Goal: Transaction & Acquisition: Book appointment/travel/reservation

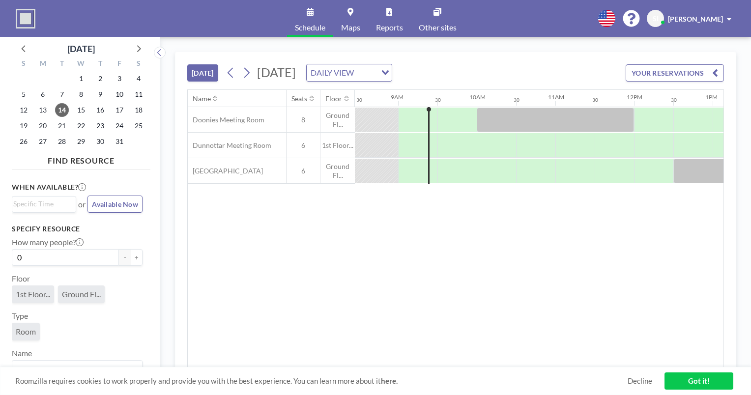
scroll to position [0, 668]
click at [496, 172] on div at bounding box center [492, 171] width 39 height 25
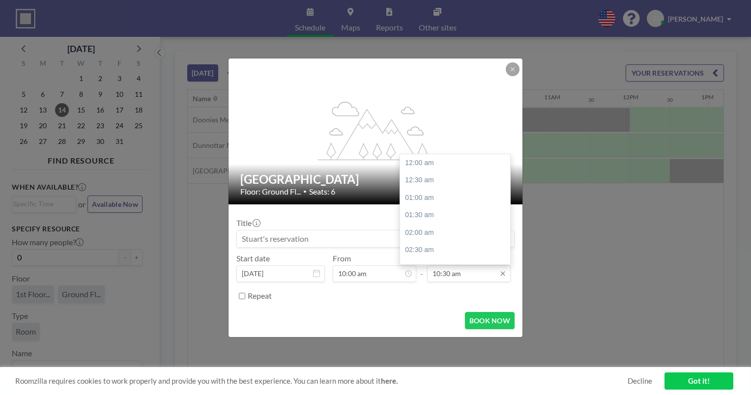
scroll to position [367, 0]
click at [468, 186] on div "11:00 am" at bounding box center [457, 180] width 115 height 18
type input "11:00 am"
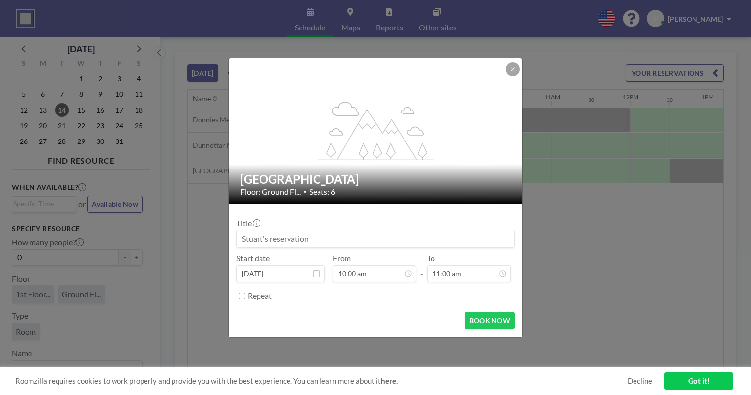
scroll to position [385, 0]
click at [488, 319] on button "BOOK NOW" at bounding box center [490, 320] width 50 height 17
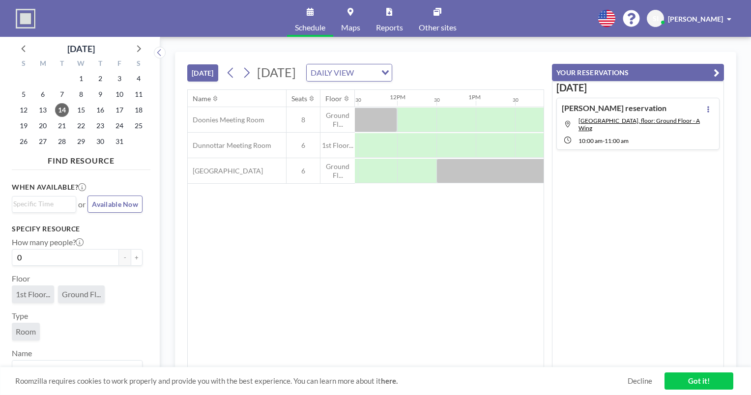
scroll to position [0, 939]
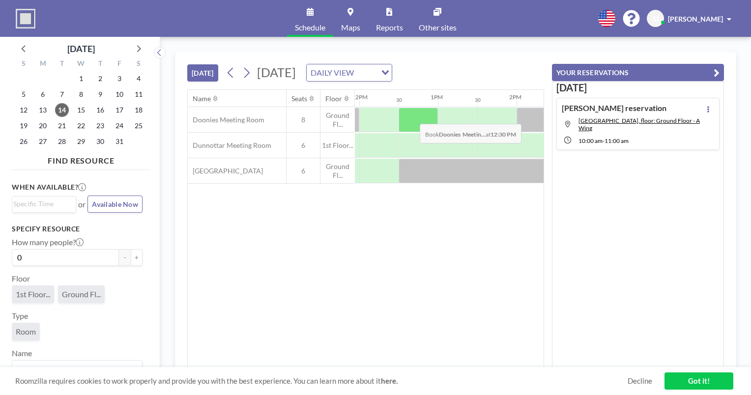
click at [412, 116] on div at bounding box center [417, 120] width 39 height 25
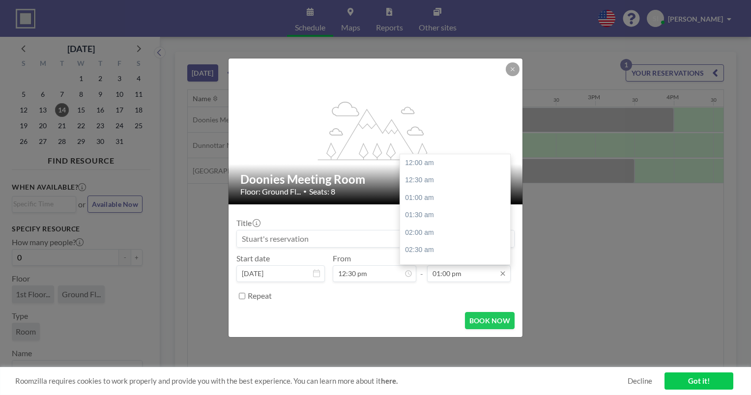
click at [457, 280] on input "01:00 pm" at bounding box center [469, 273] width 84 height 17
click at [449, 198] on div "02:00 pm" at bounding box center [457, 198] width 115 height 18
type input "02:00 pm"
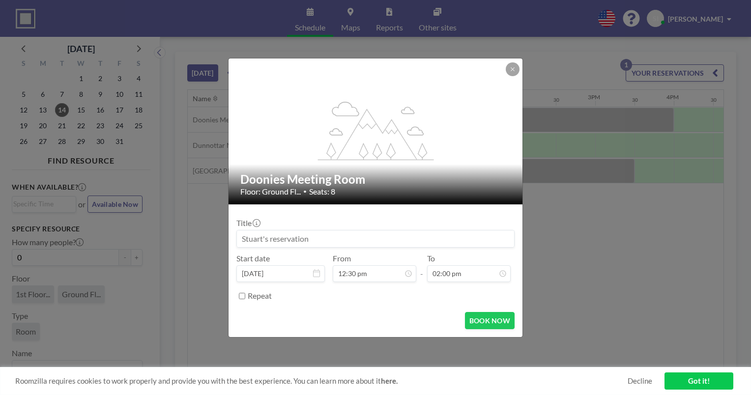
scroll to position [489, 0]
click at [491, 319] on button "BOOK NOW" at bounding box center [490, 320] width 50 height 17
